Goal: Check status: Check status

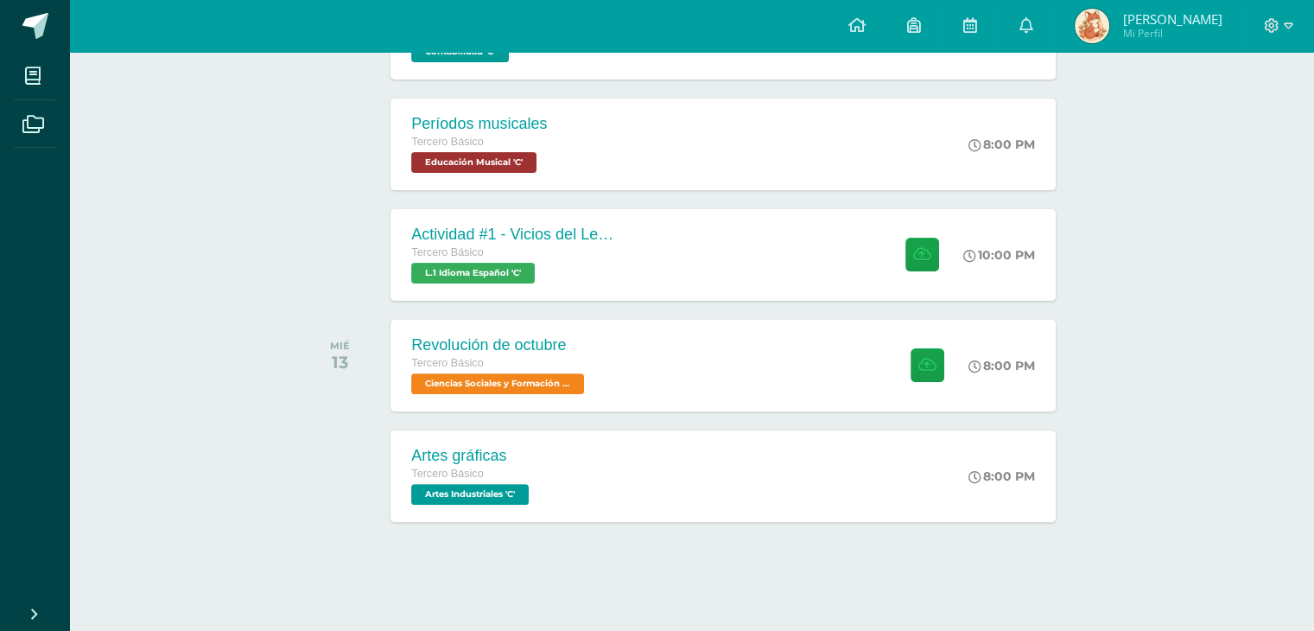
scroll to position [546, 0]
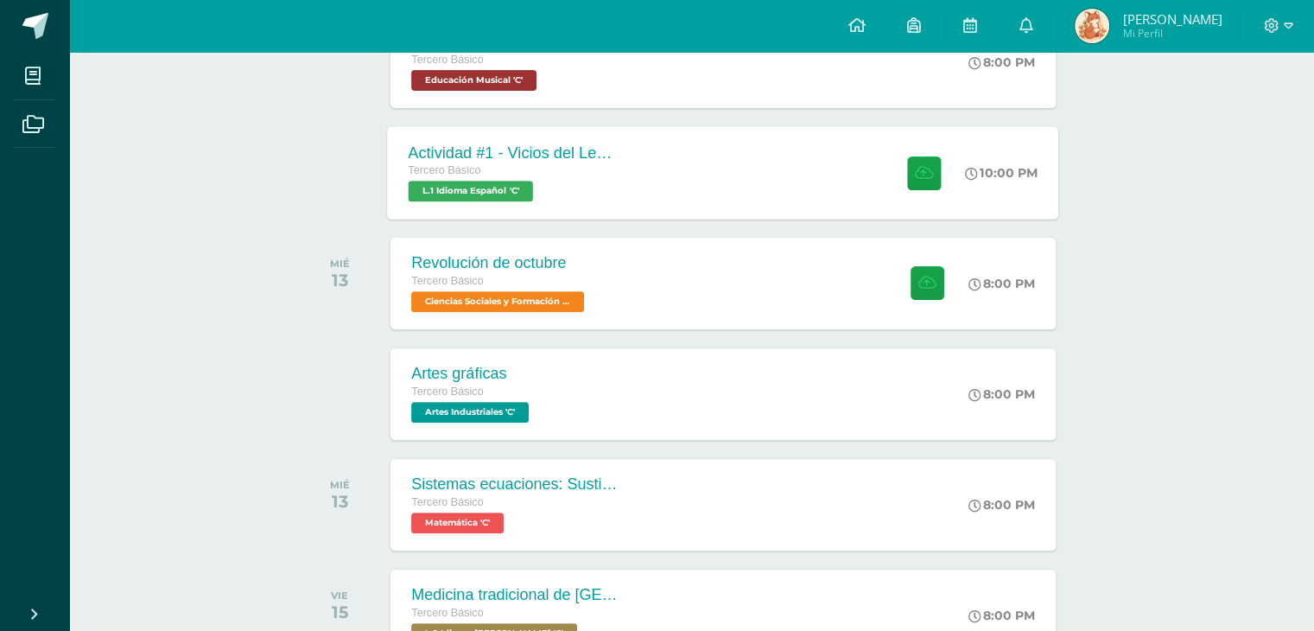
click at [861, 219] on div "Actividad #1 - Vicios del LenguaJe Tercero Básico L.1 Idioma Español 'C' 10:00 …" at bounding box center [723, 172] width 671 height 92
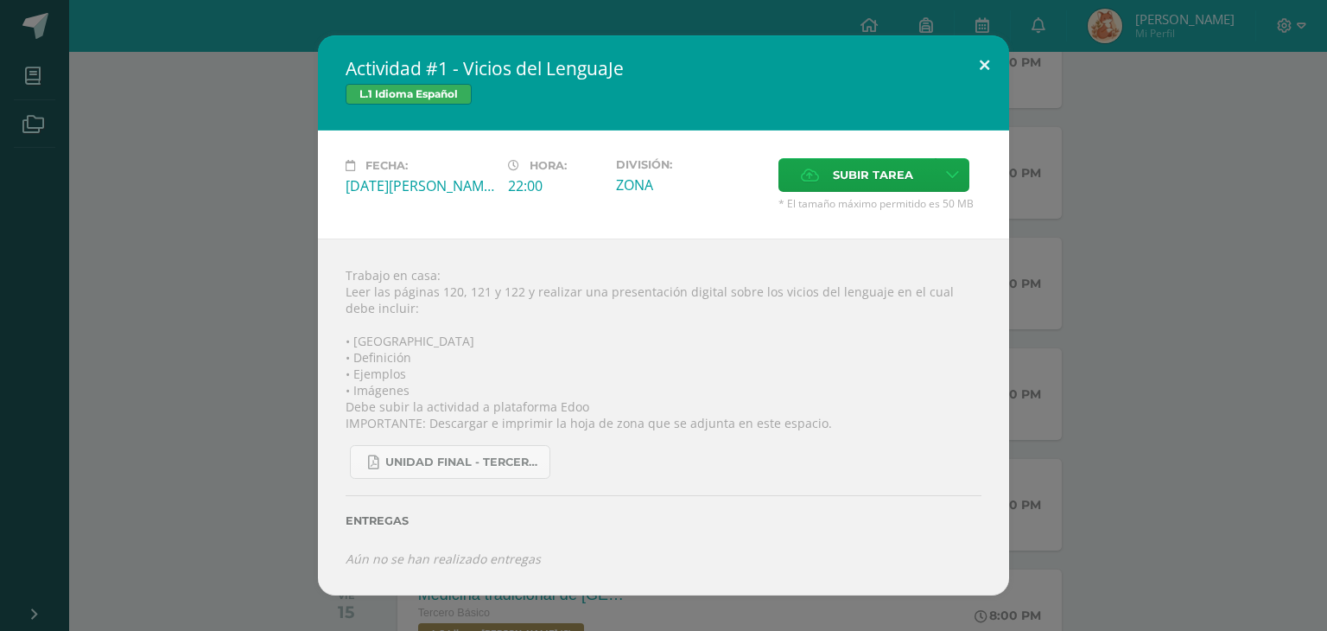
click at [977, 35] on button at bounding box center [984, 64] width 49 height 59
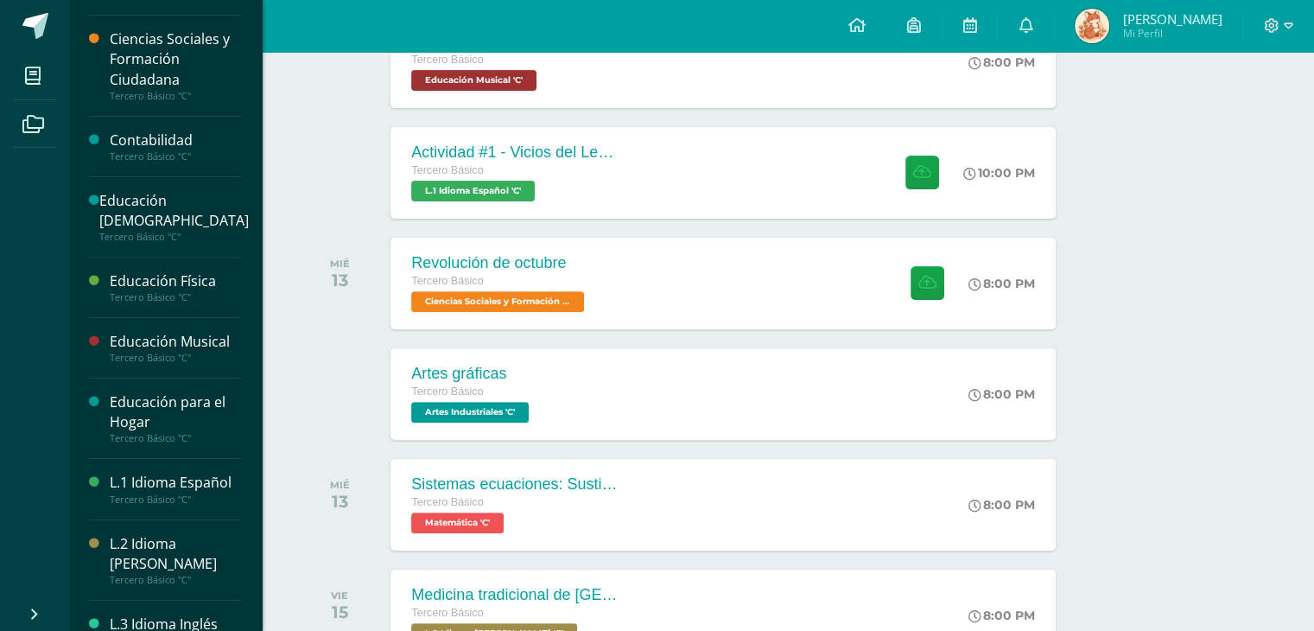
scroll to position [175, 0]
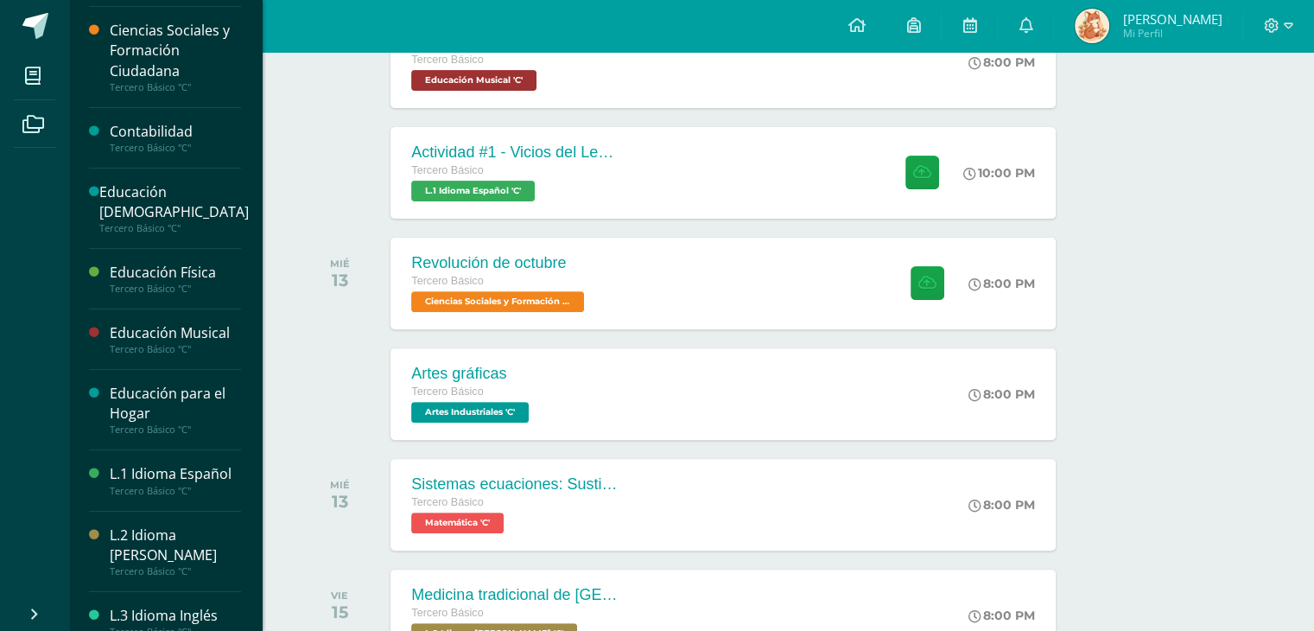
click at [241, 511] on div "L.1 Idioma Español Tercero Básico "C"" at bounding box center [165, 480] width 152 height 60
click at [224, 497] on div "Tercero Básico "C"" at bounding box center [175, 491] width 131 height 12
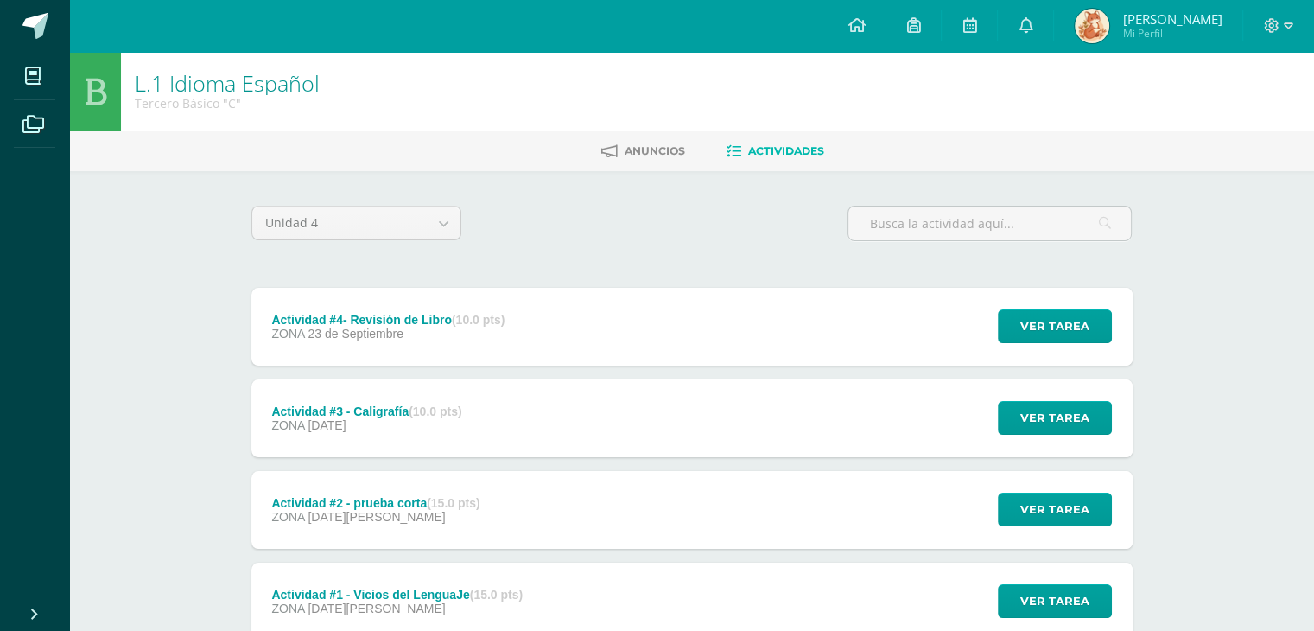
click at [1129, 22] on span "[PERSON_NAME]" at bounding box center [1172, 18] width 99 height 17
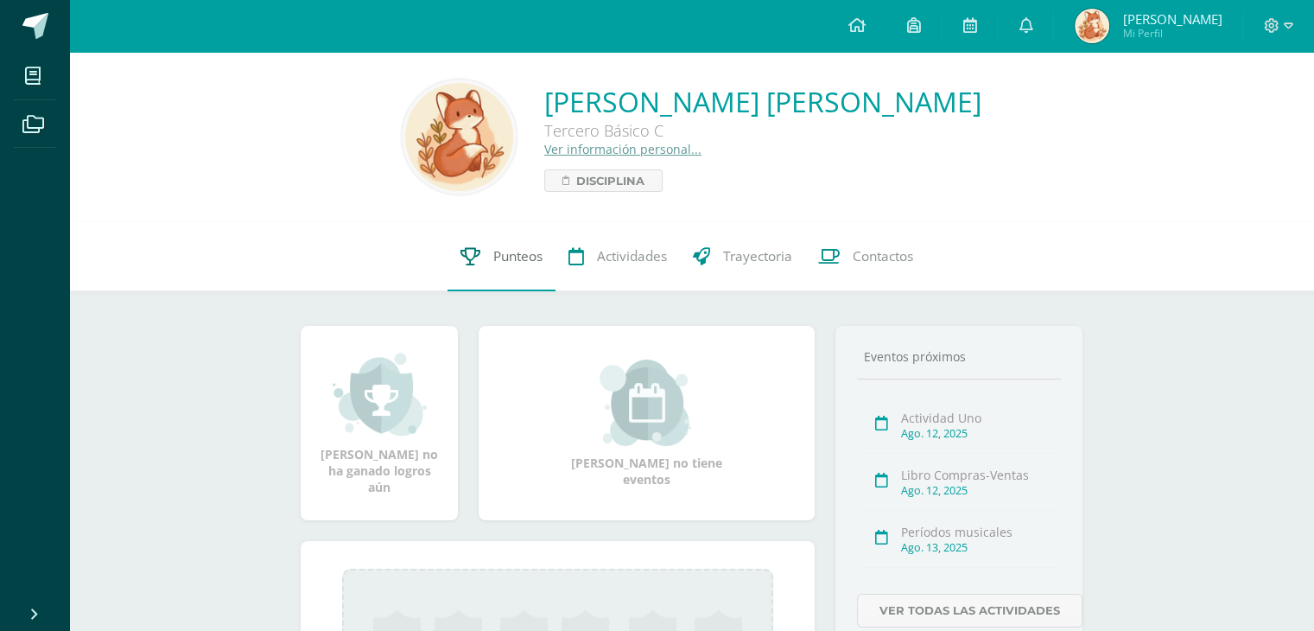
click at [511, 265] on span "Punteos" at bounding box center [517, 256] width 49 height 18
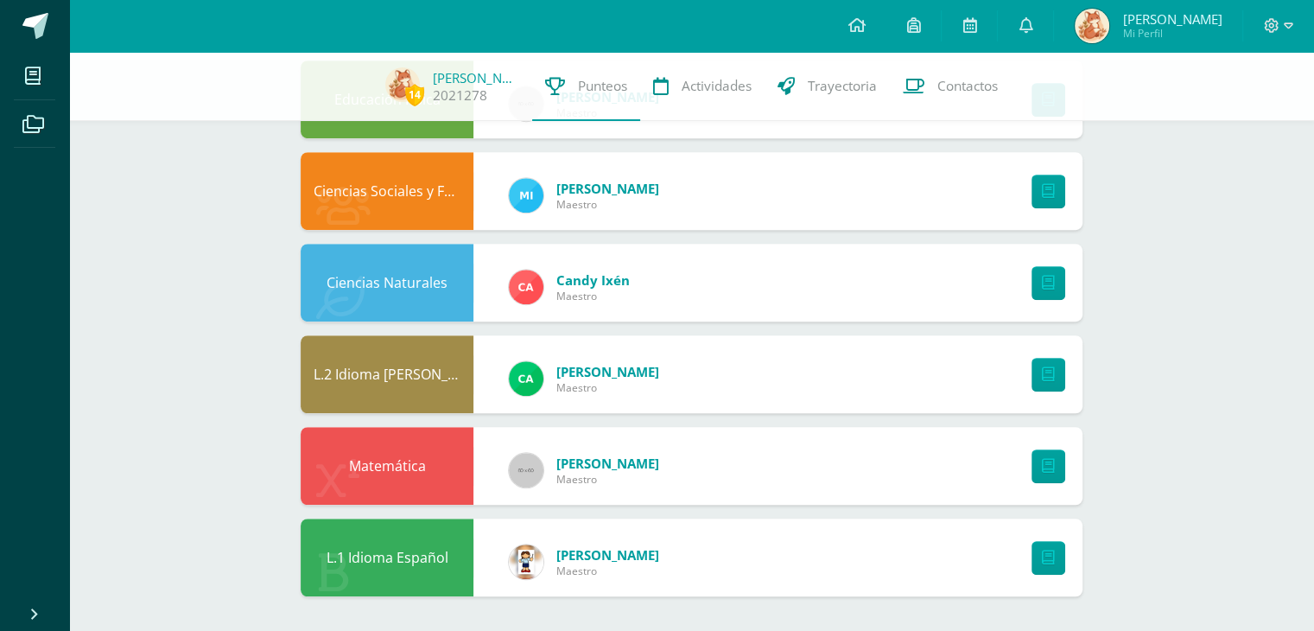
scroll to position [1108, 0]
drag, startPoint x: 577, startPoint y: 544, endPoint x: 671, endPoint y: 544, distance: 93.3
click at [671, 544] on div "[PERSON_NAME]" at bounding box center [584, 562] width 185 height 78
copy span "[PERSON_NAME]"
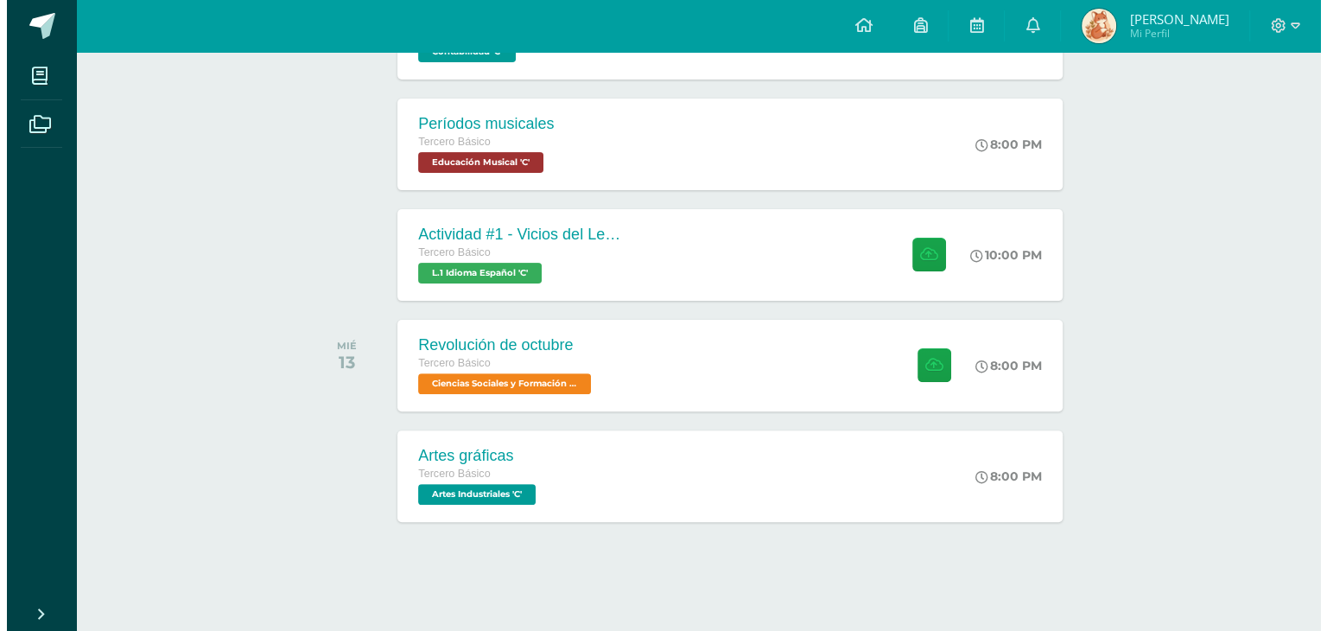
scroll to position [474, 0]
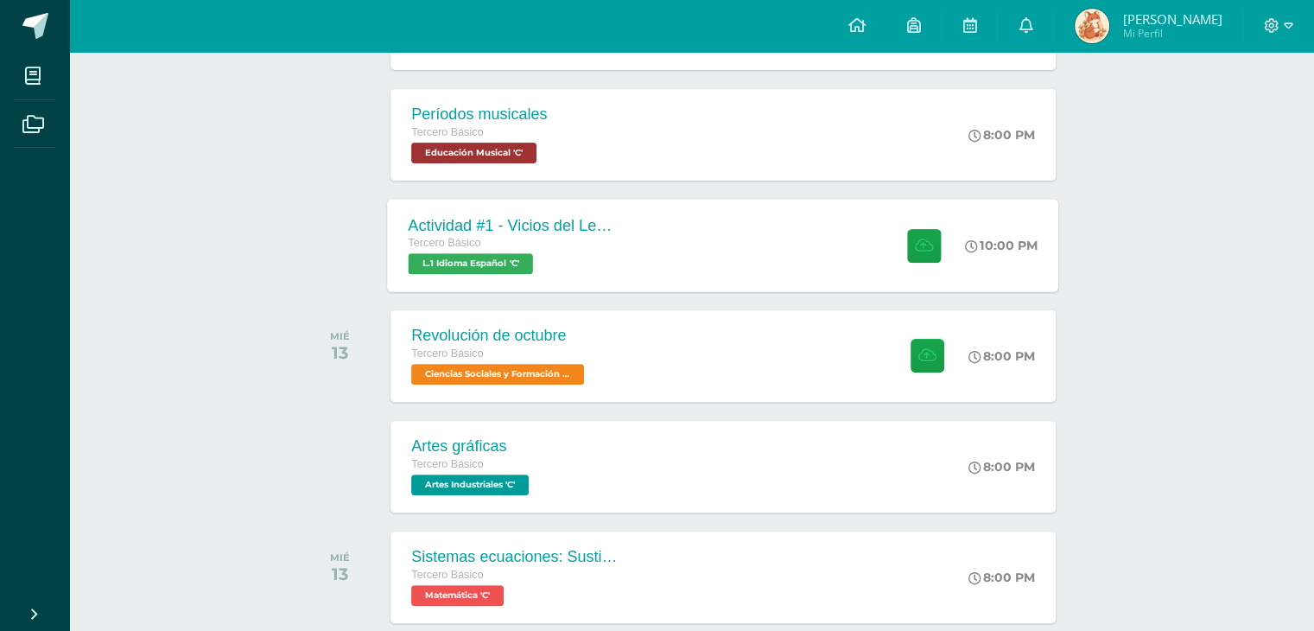
click at [859, 291] on div "Actividad #1 - Vicios del LenguaJe Tercero Básico L.1 Idioma Español 'C' 10:00 …" at bounding box center [723, 245] width 671 height 92
